Goal: Transaction & Acquisition: Obtain resource

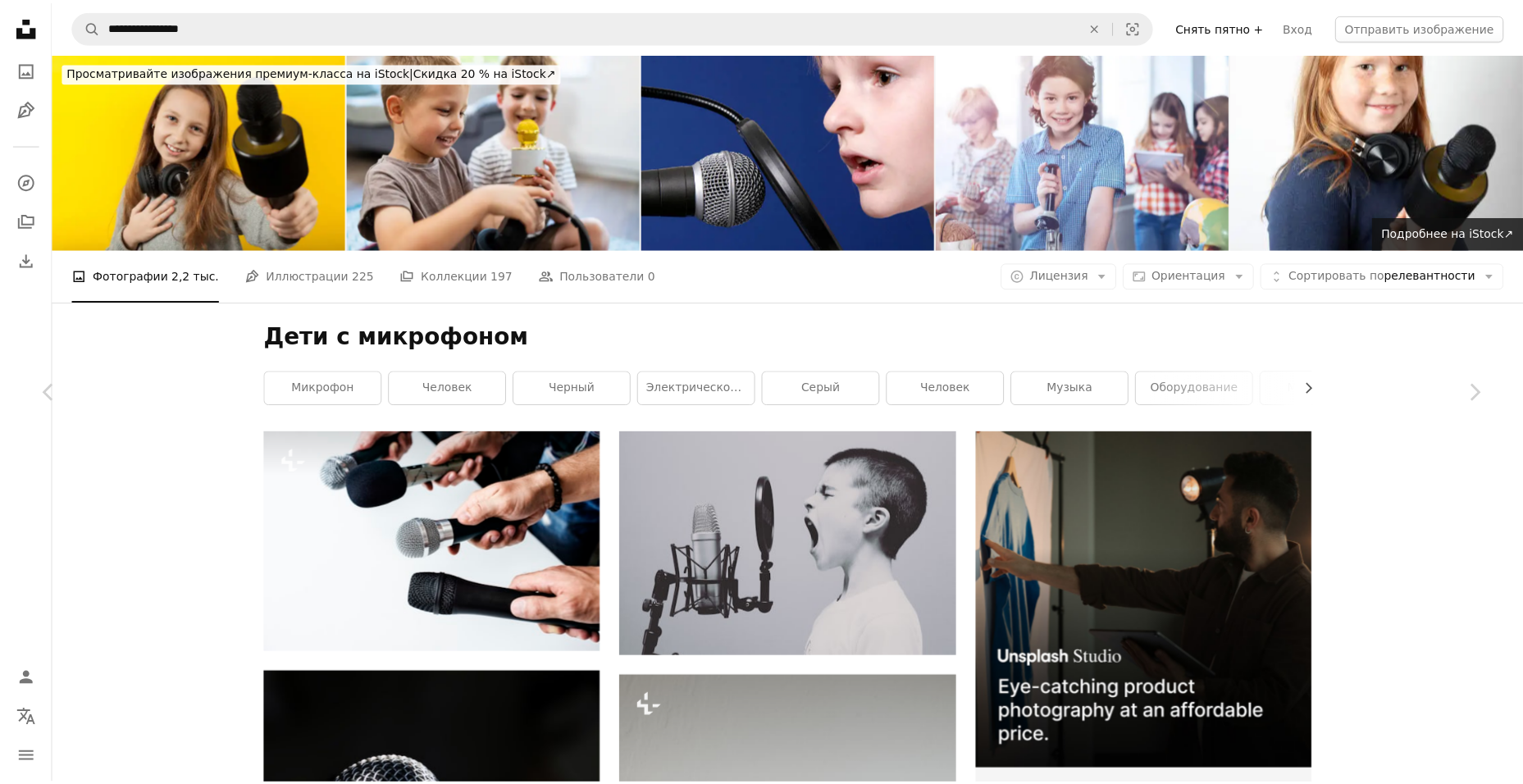
scroll to position [20225, 0]
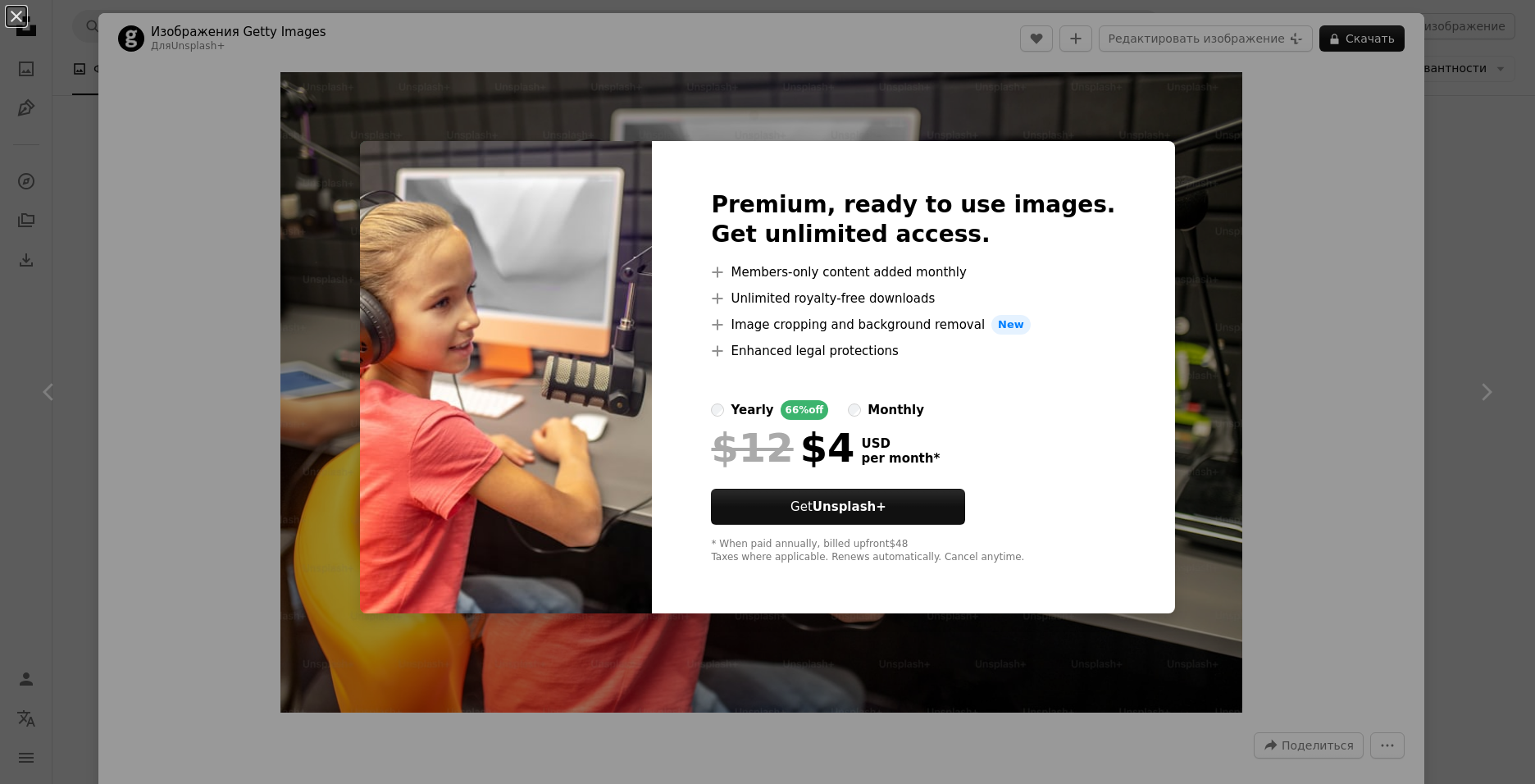
click at [1484, 155] on div "An X shape Premium, ready to use images. Get unlimited access. A plus sign Memb…" at bounding box center [767, 392] width 1535 height 784
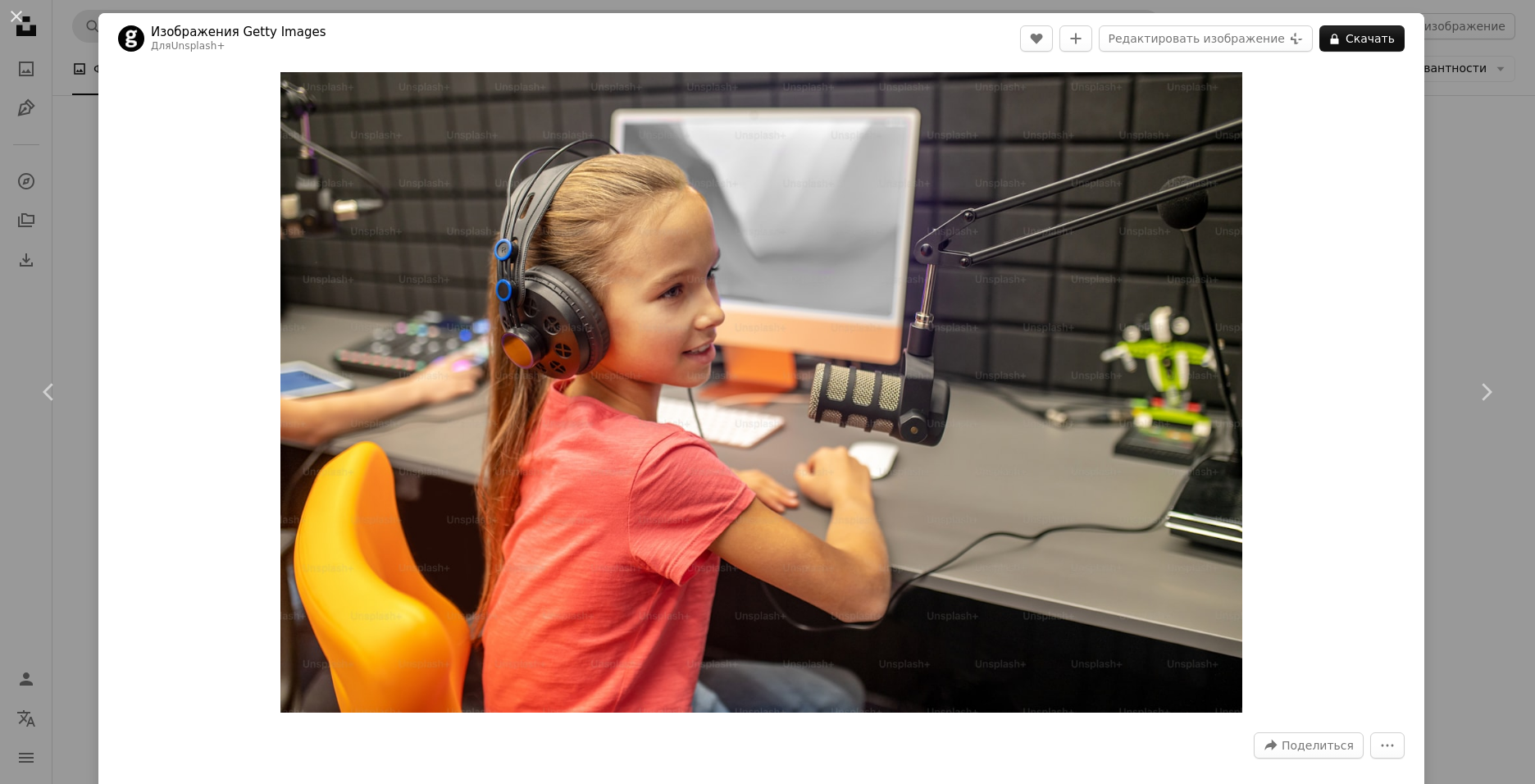
drag, startPoint x: 87, startPoint y: 18, endPoint x: 140, endPoint y: 30, distance: 54.3
click at [85, 18] on div "An X shape Chevron left Chevron right Изображения Getty Images Для Unsplash+ A …" at bounding box center [767, 392] width 1535 height 784
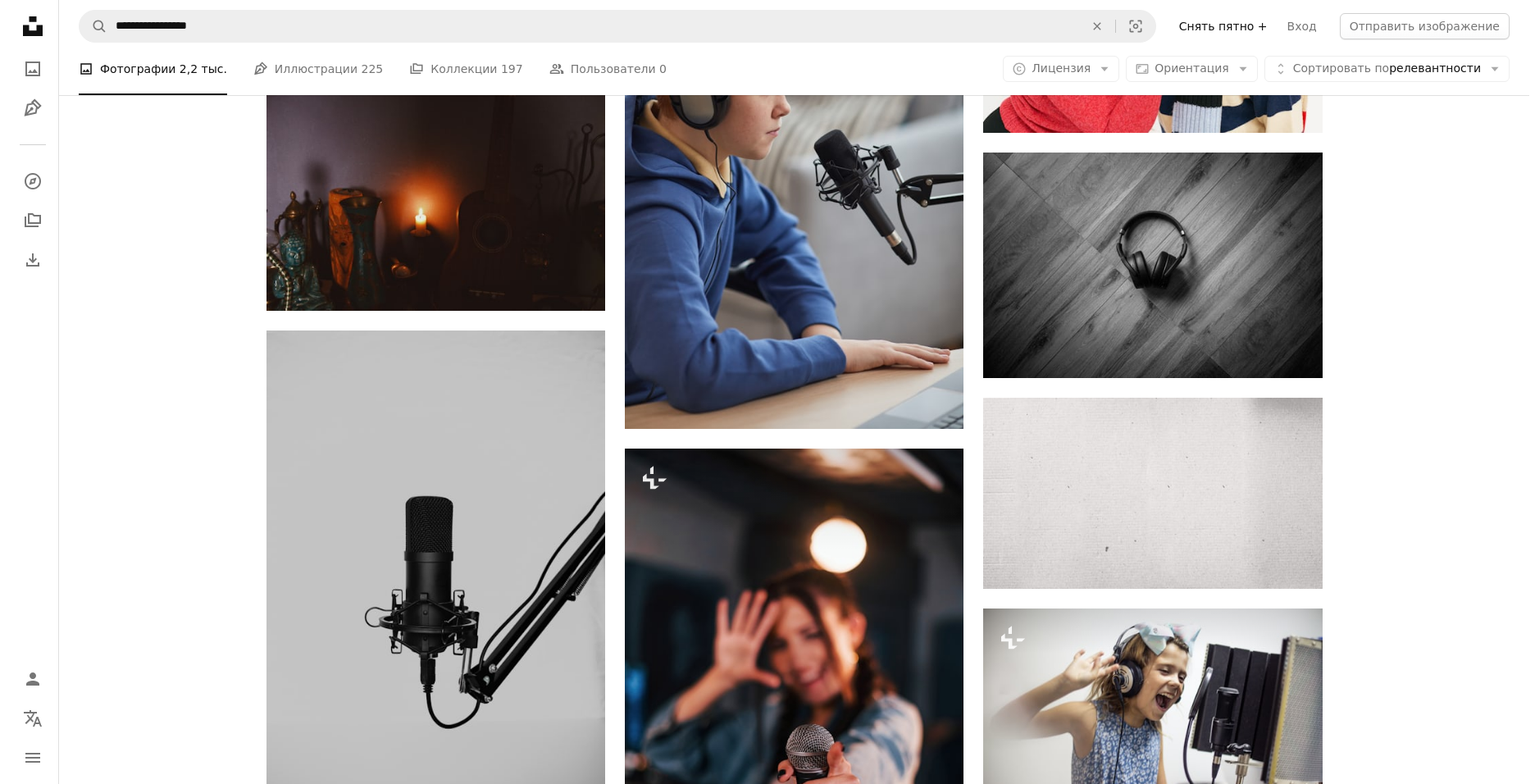
scroll to position [23832, 0]
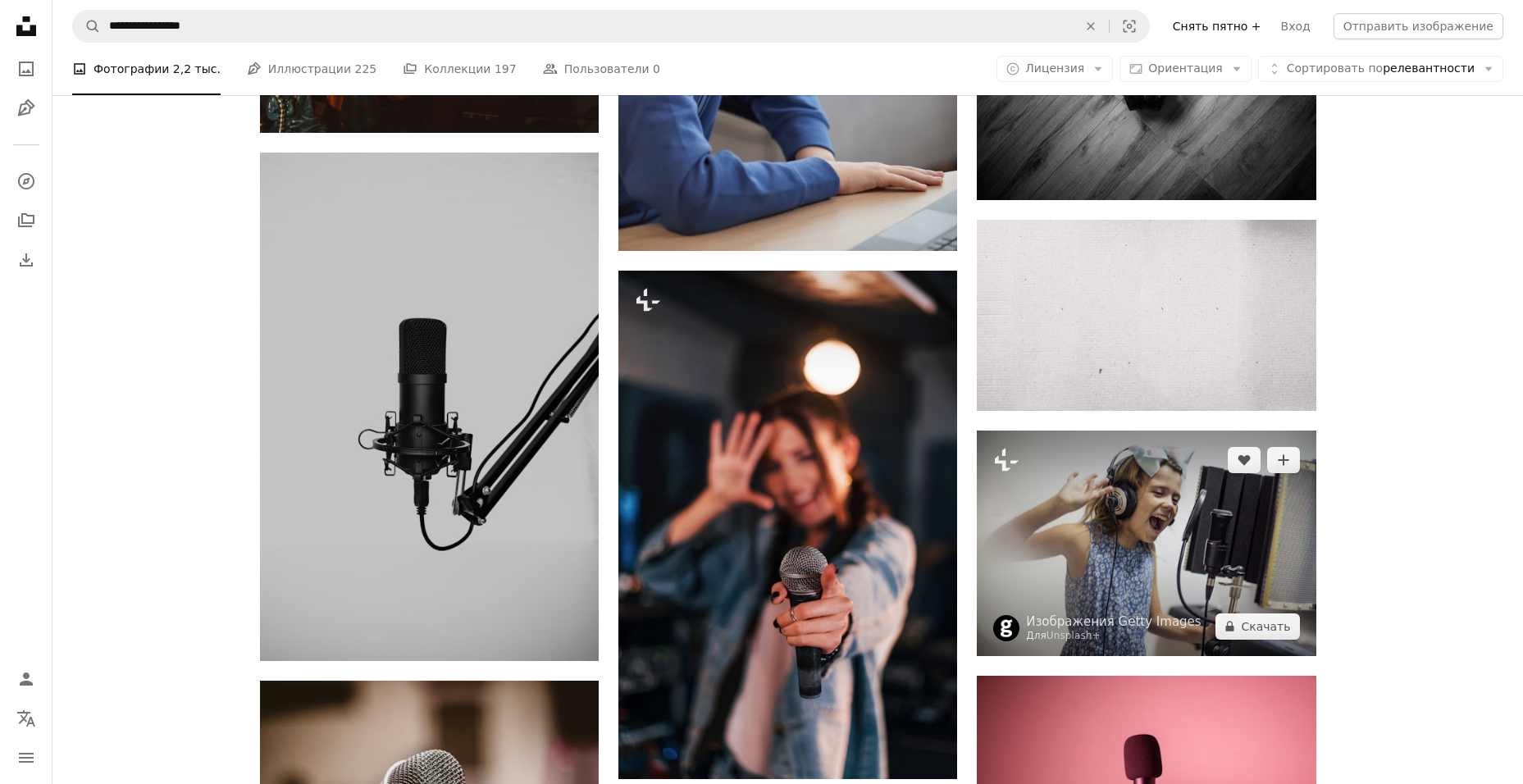
click at [1212, 494] on img at bounding box center [1146, 544] width 339 height 226
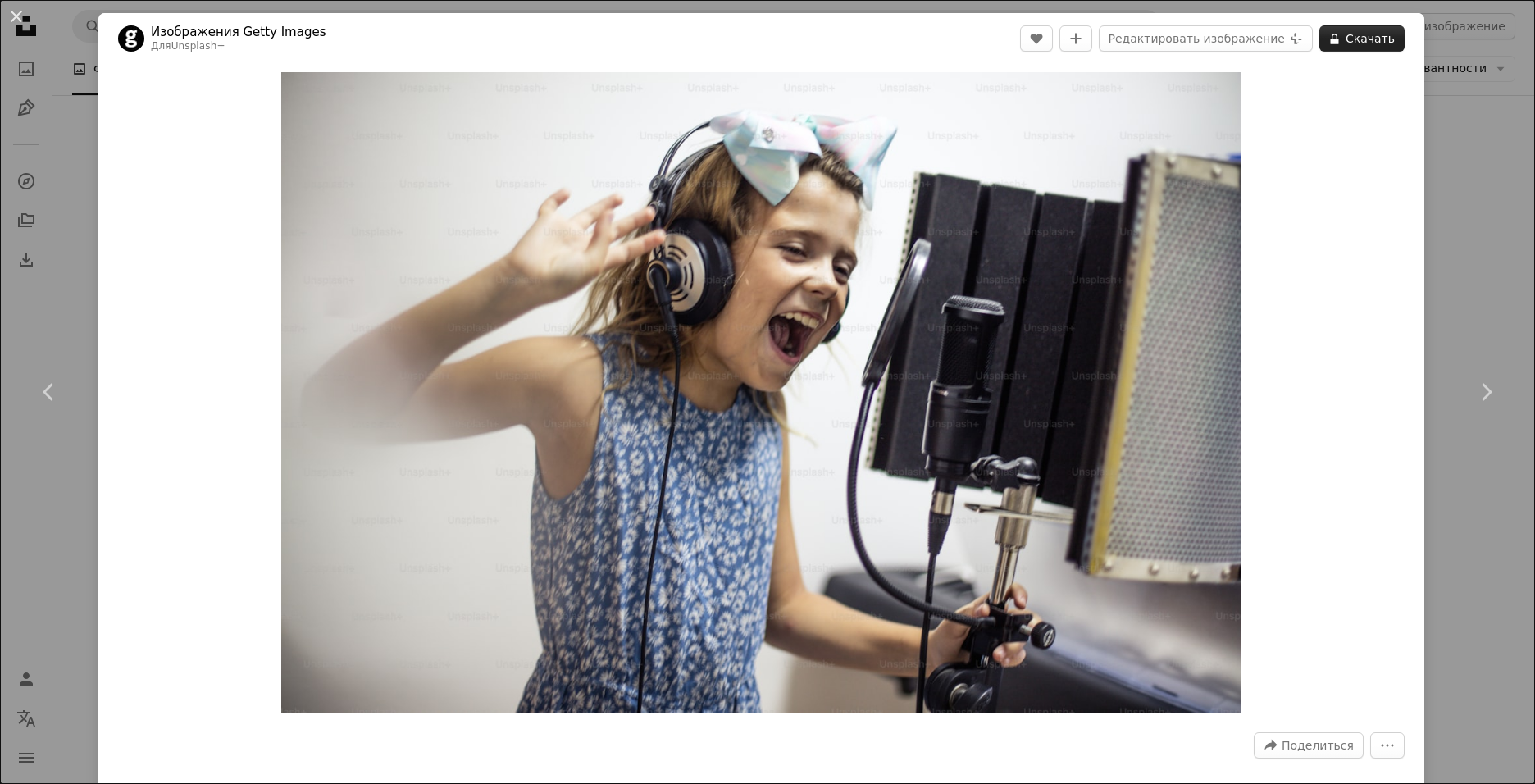
click at [1336, 35] on button "A lock Скачать" at bounding box center [1363, 39] width 86 height 26
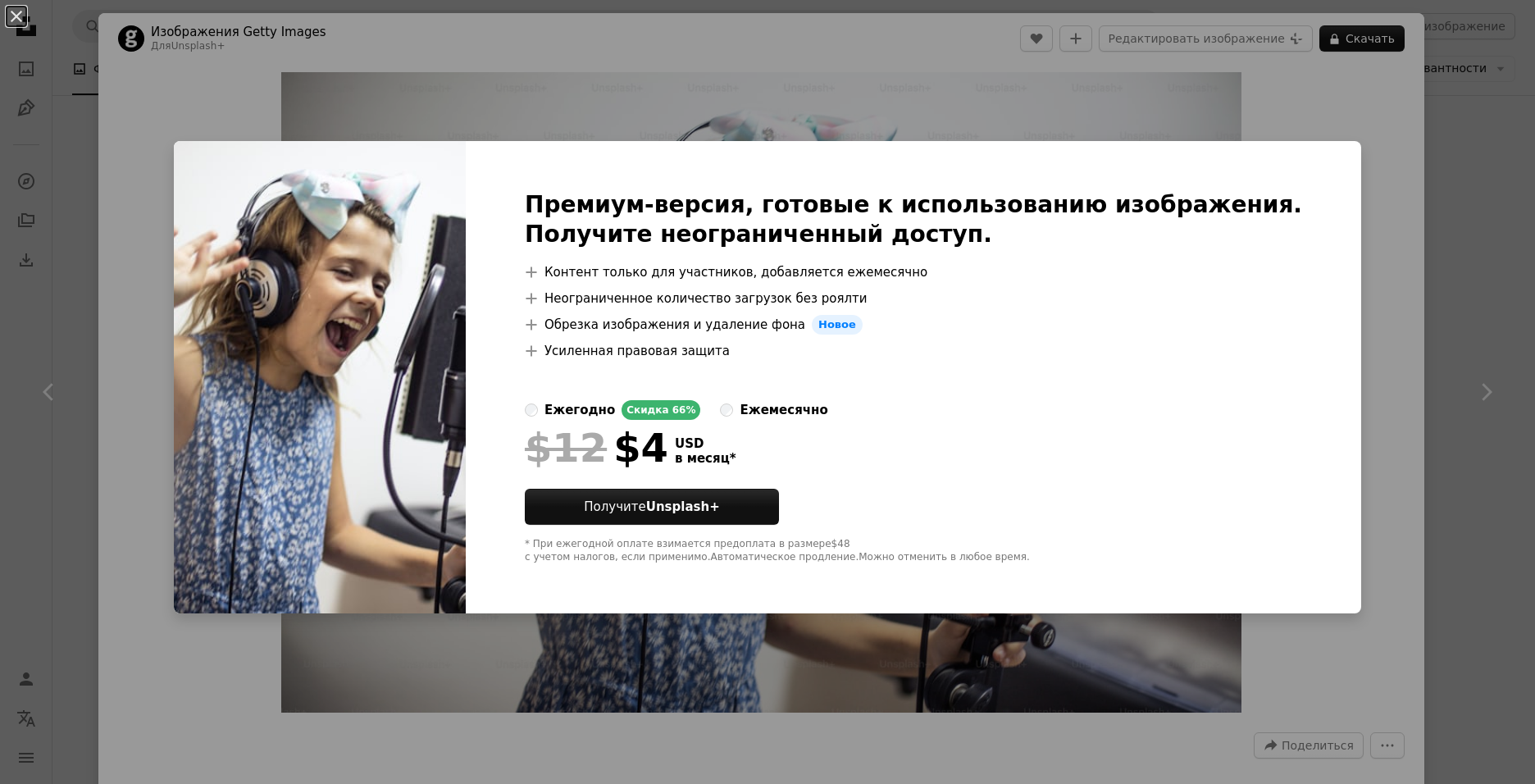
click at [1334, 85] on div "An X shape Премиум-версия, готовые к использованию изображения. Получите неогра…" at bounding box center [767, 392] width 1535 height 784
